Goal: Task Accomplishment & Management: Manage account settings

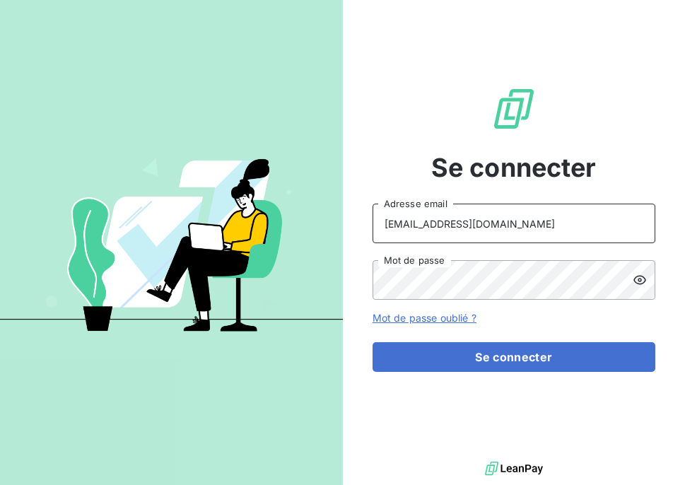
click at [416, 223] on input "gmerlatti@givvol.fr" at bounding box center [513, 223] width 283 height 40
drag, startPoint x: 425, startPoint y: 220, endPoint x: 383, endPoint y: 218, distance: 41.7
click at [383, 218] on input "gmerlatti@givvol.fr" at bounding box center [513, 223] width 283 height 40
drag, startPoint x: 427, startPoint y: 225, endPoint x: 379, endPoint y: 226, distance: 48.7
click at [379, 226] on input "m@rdi14!@givvol.fr" at bounding box center [513, 223] width 283 height 40
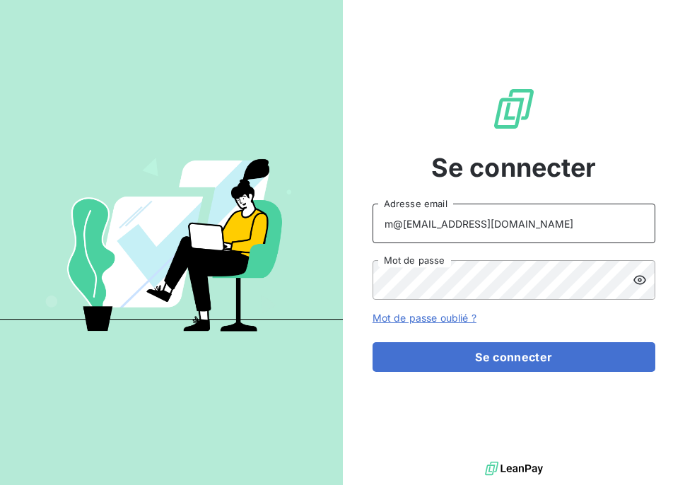
click at [429, 224] on input "m@rdi14!@givvol.fr" at bounding box center [513, 223] width 283 height 40
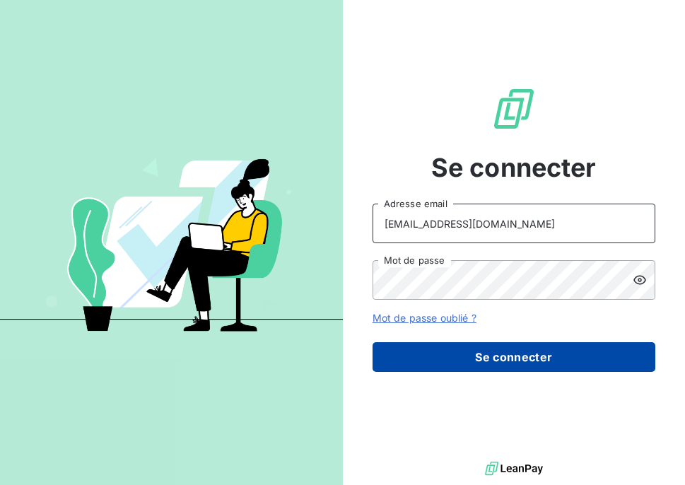
type input "fdubois@givvol.fr"
click at [473, 359] on button "Se connecter" at bounding box center [513, 357] width 283 height 30
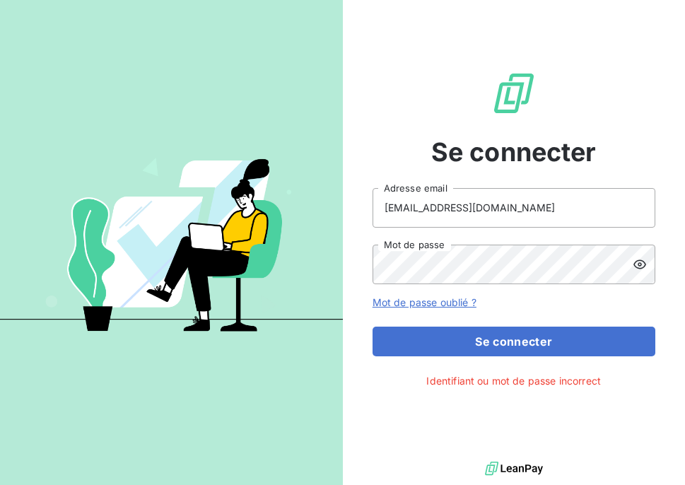
click at [641, 262] on icon at bounding box center [639, 264] width 14 height 14
click at [499, 211] on input "fdubois@givvol.fr" at bounding box center [513, 208] width 283 height 40
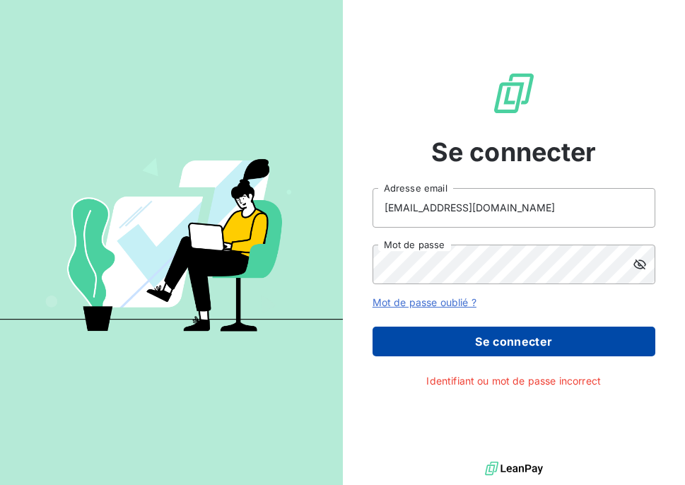
click at [496, 347] on button "Se connecter" at bounding box center [513, 341] width 283 height 30
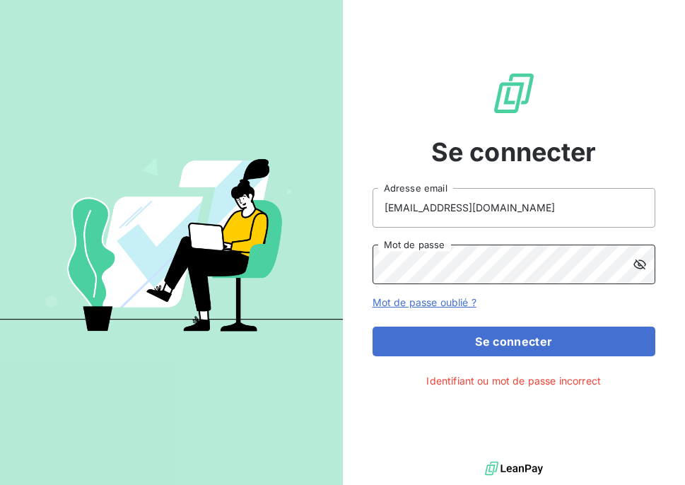
click at [336, 271] on div "Se connecter fdubois@givvol.fr Adresse email Mot de passe Mot de passe oublié ?…" at bounding box center [342, 242] width 685 height 485
click at [372, 326] on button "Se connecter" at bounding box center [513, 341] width 283 height 30
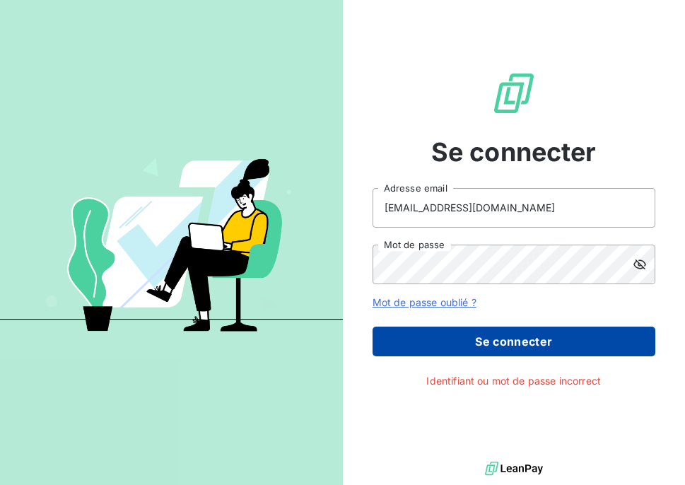
click at [641, 340] on button "Se connecter" at bounding box center [513, 341] width 283 height 30
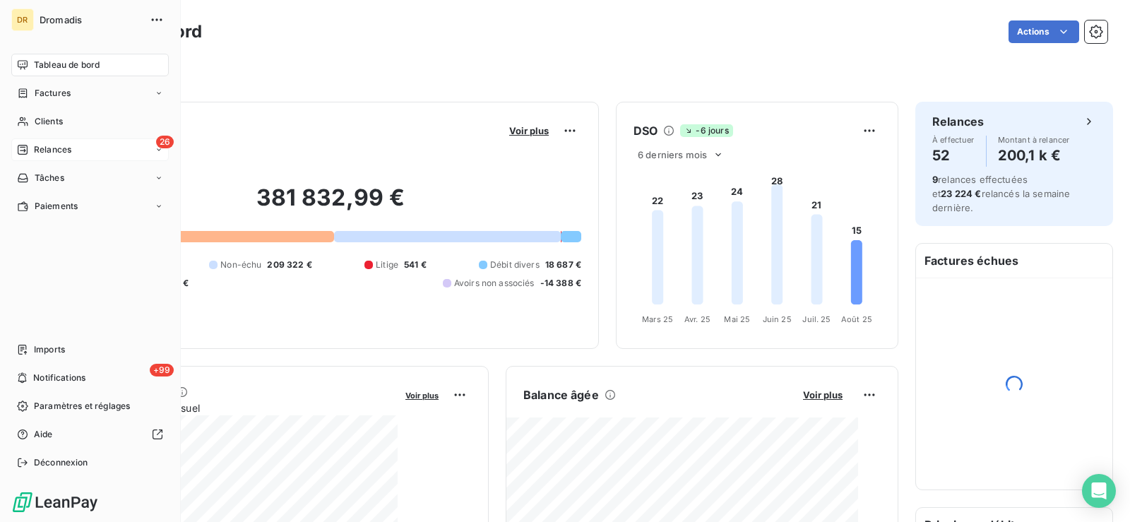
click at [35, 144] on span "Relances" at bounding box center [52, 149] width 37 height 13
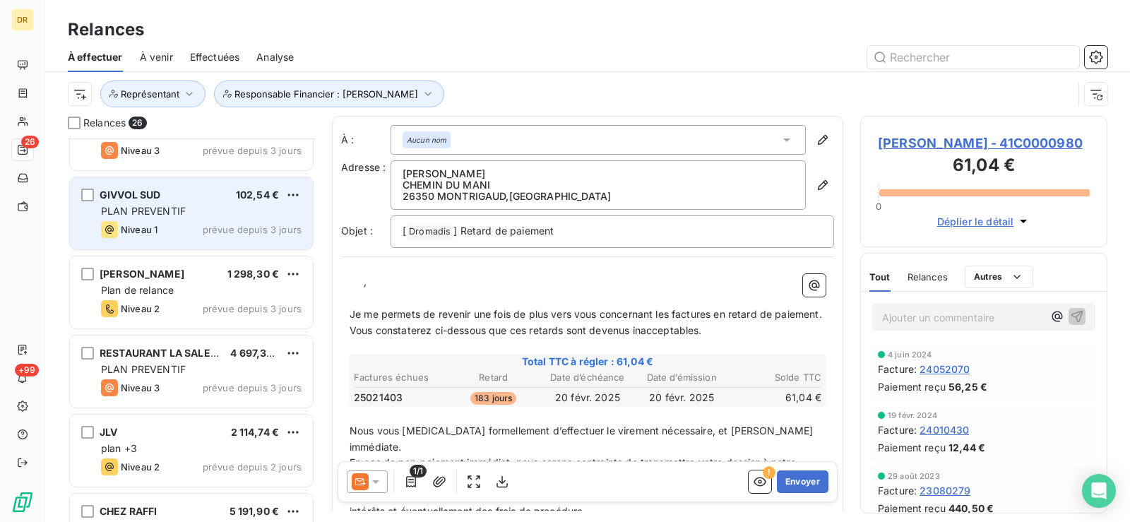
scroll to position [1674, 0]
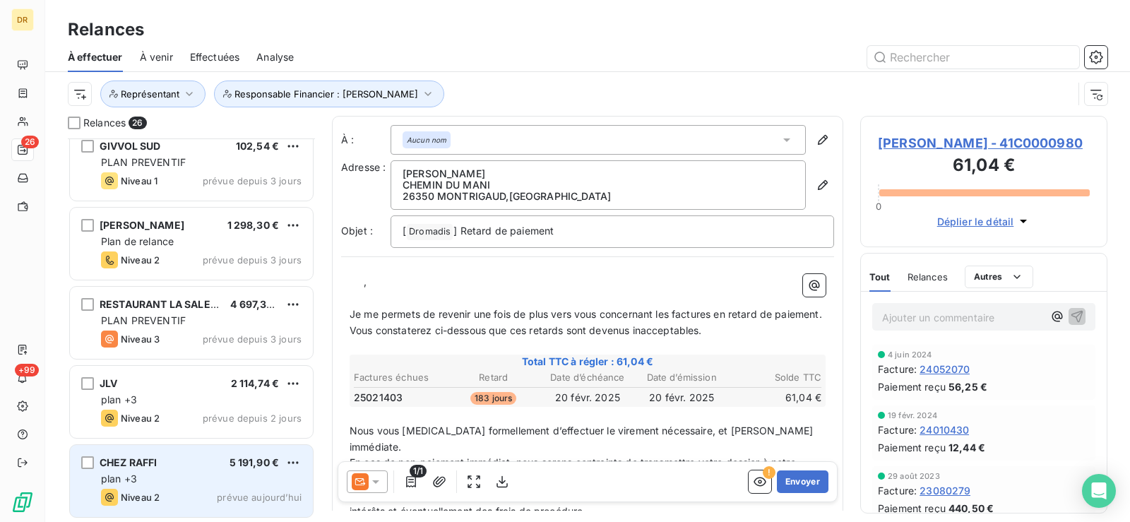
click at [157, 465] on span "CHEZ RAFFI" at bounding box center [129, 462] width 58 height 12
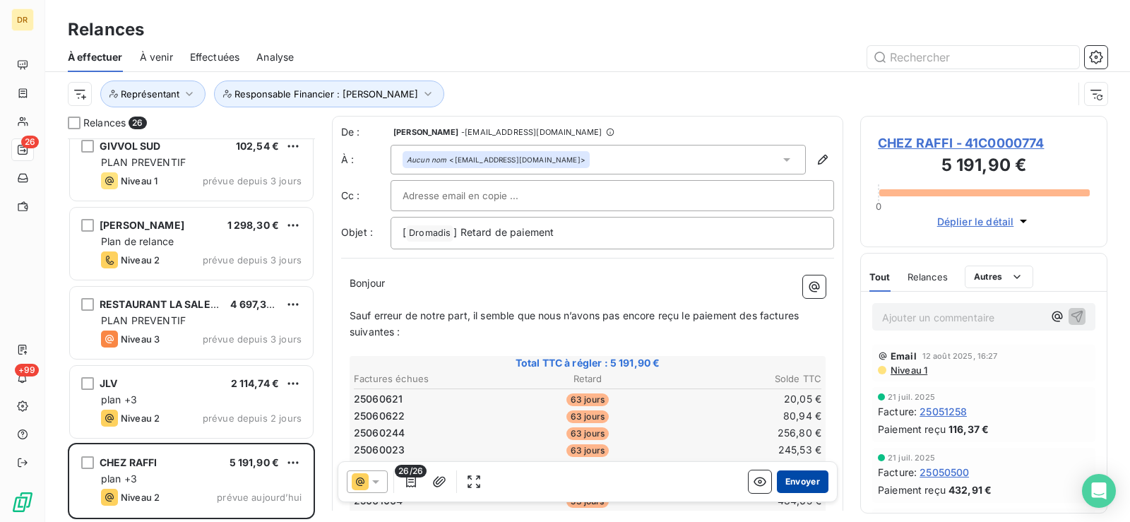
click at [684, 479] on button "Envoyer" at bounding box center [803, 481] width 52 height 23
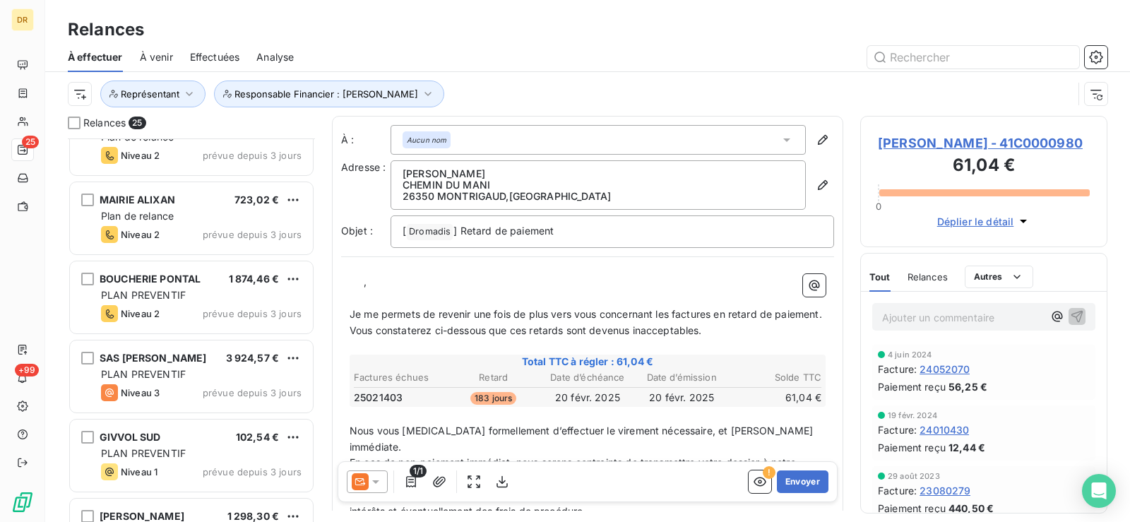
scroll to position [1312, 0]
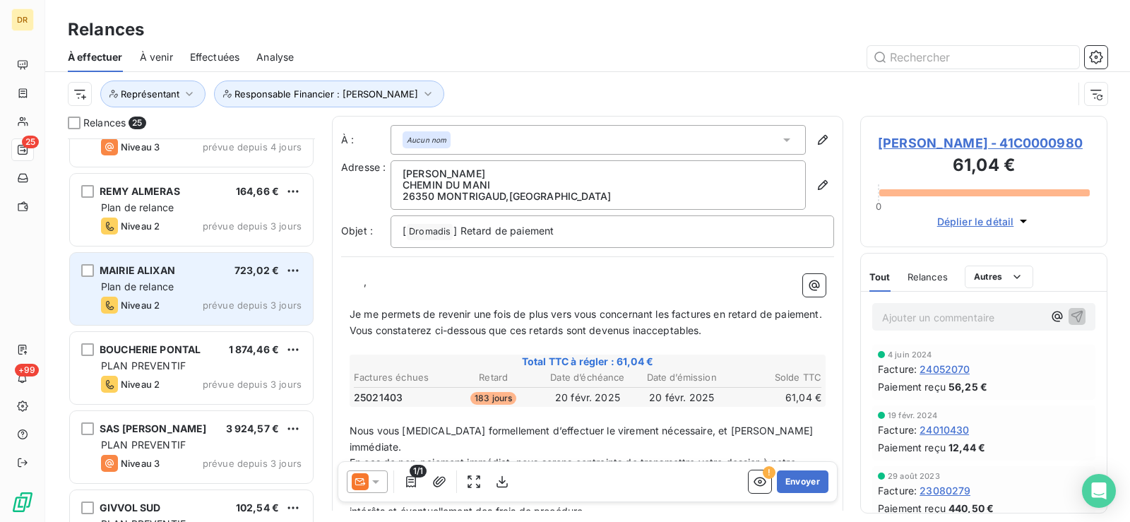
click at [152, 285] on span "Plan de relance" at bounding box center [137, 286] width 73 height 12
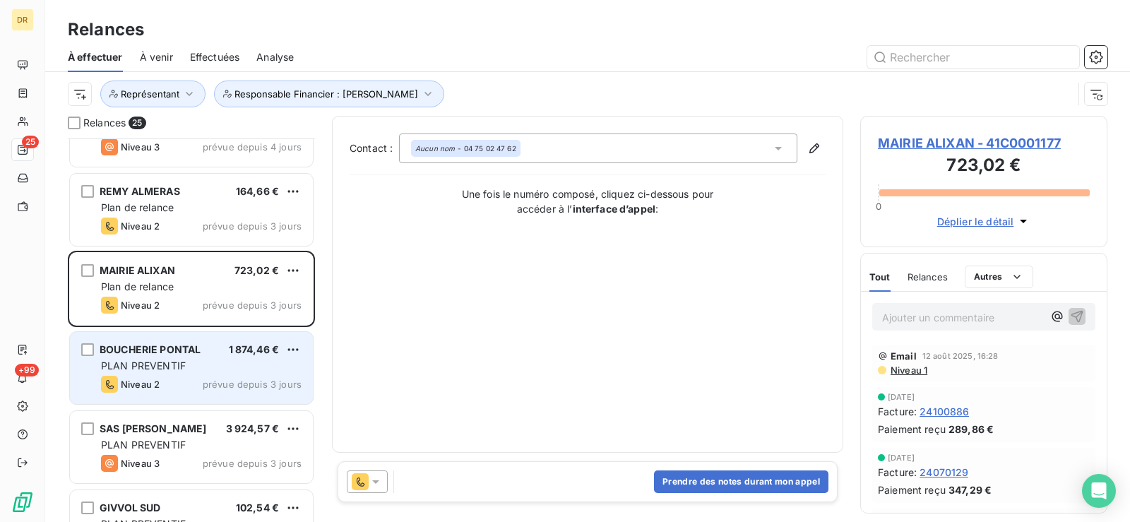
click at [174, 364] on span "PLAN PREVENTIF" at bounding box center [143, 366] width 85 height 12
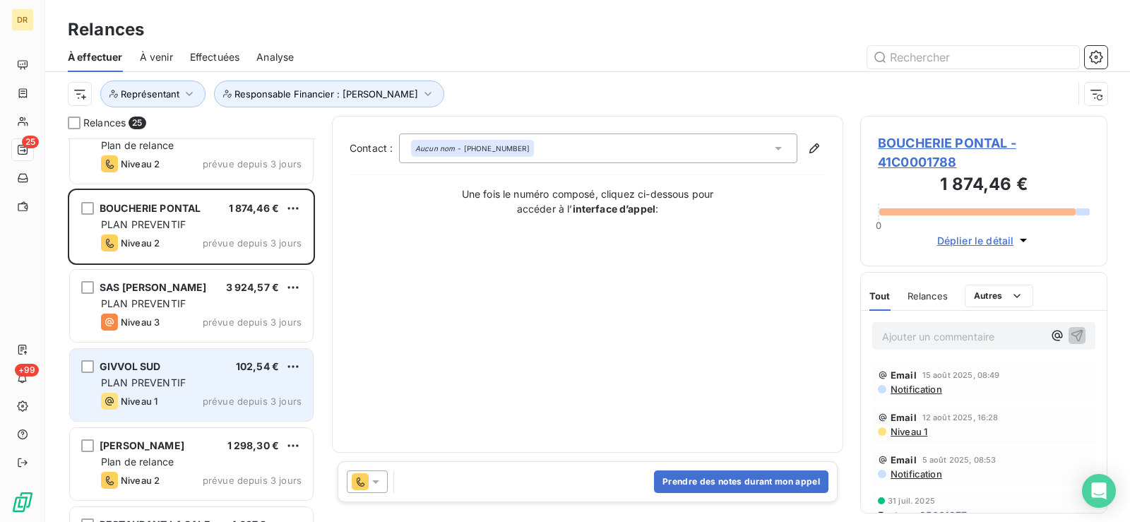
scroll to position [1524, 0]
